Goal: Find specific page/section: Find specific page/section

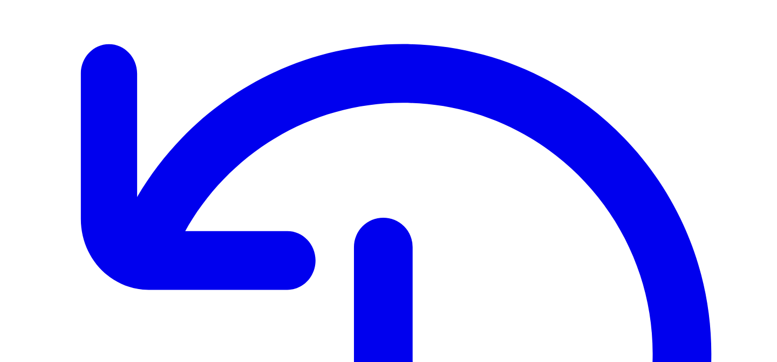
scroll to position [179, 0]
